Goal: Use online tool/utility: Utilize a website feature to perform a specific function

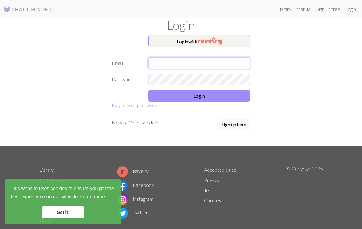
click at [201, 58] on input "text" at bounding box center [199, 63] width 102 height 12
type input "giovanna3330@gmail.com"
click at [209, 100] on button "Login" at bounding box center [199, 96] width 102 height 12
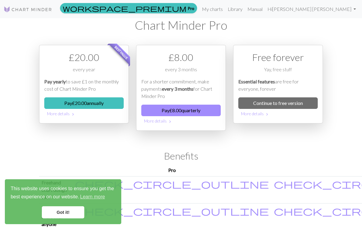
click at [302, 105] on link "Continue to free version" at bounding box center [277, 103] width 79 height 12
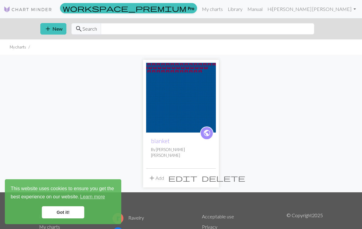
click at [74, 212] on link "Got it!" at bounding box center [63, 212] width 42 height 12
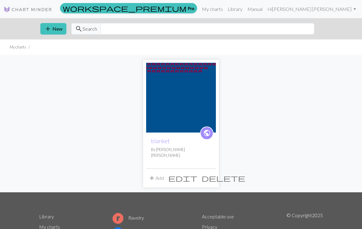
click at [164, 139] on link "blanket" at bounding box center [160, 140] width 19 height 7
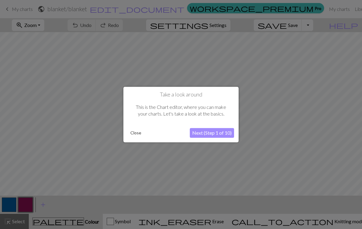
click at [135, 132] on button "Close" at bounding box center [136, 132] width 16 height 9
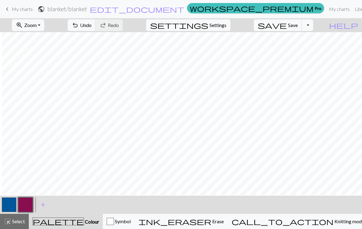
scroll to position [1, 264]
click at [11, 205] on button "button" at bounding box center [9, 204] width 15 height 15
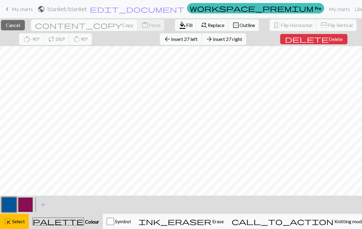
click at [122, 216] on button "Symbol" at bounding box center [119, 221] width 32 height 15
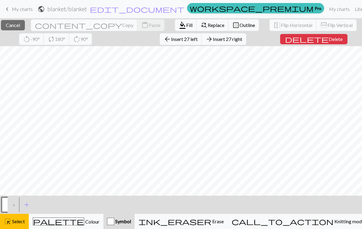
click at [59, 219] on span "palette" at bounding box center [58, 221] width 51 height 8
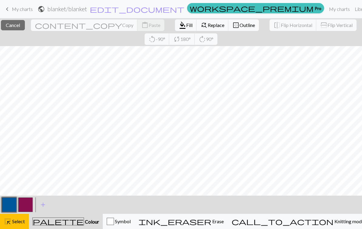
click at [10, 202] on button "button" at bounding box center [9, 204] width 15 height 15
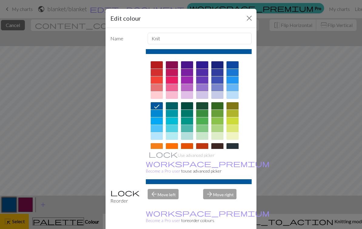
click at [250, 18] on button "Close" at bounding box center [249, 18] width 10 height 10
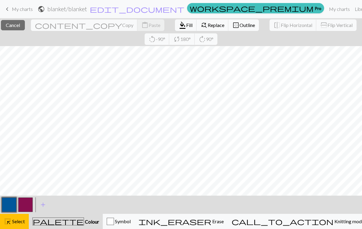
click at [14, 224] on span "Select" at bounding box center [18, 221] width 14 height 6
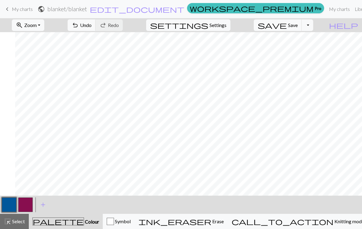
scroll to position [0, 169]
click at [26, 202] on button "button" at bounding box center [25, 204] width 15 height 15
click at [12, 205] on button "button" at bounding box center [9, 204] width 15 height 15
click at [26, 205] on button "button" at bounding box center [25, 204] width 15 height 15
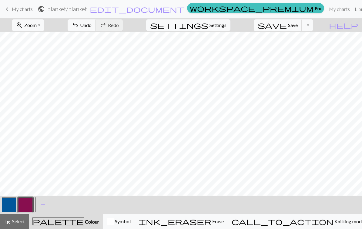
scroll to position [7, 0]
click at [15, 202] on button "button" at bounding box center [9, 204] width 15 height 15
click at [25, 201] on button "button" at bounding box center [25, 204] width 15 height 15
click at [9, 205] on button "button" at bounding box center [9, 204] width 15 height 15
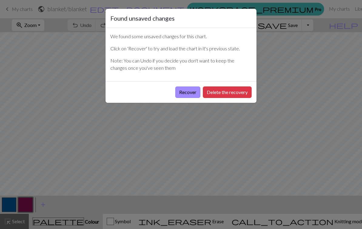
click at [188, 93] on button "Recover" at bounding box center [187, 92] width 25 height 12
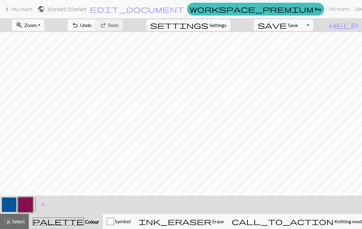
click at [11, 205] on button "button" at bounding box center [9, 204] width 15 height 15
click at [25, 204] on button "button" at bounding box center [25, 204] width 15 height 15
click at [11, 203] on button "button" at bounding box center [9, 204] width 15 height 15
click at [25, 205] on button "button" at bounding box center [25, 204] width 15 height 15
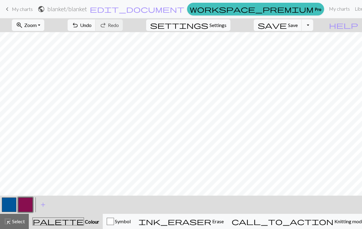
click at [37, 25] on span "Zoom" at bounding box center [30, 25] width 12 height 6
click at [31, 38] on button "Fit all" at bounding box center [36, 39] width 48 height 10
click at [37, 28] on span "Zoom" at bounding box center [30, 25] width 12 height 6
click at [37, 72] on button "50%" at bounding box center [36, 73] width 48 height 10
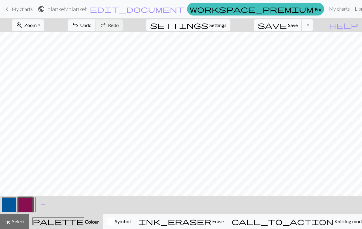
click at [7, 202] on button "button" at bounding box center [9, 204] width 15 height 15
click at [27, 202] on button "button" at bounding box center [25, 204] width 15 height 15
click at [9, 203] on button "button" at bounding box center [9, 204] width 15 height 15
